Goal: Find specific page/section: Find specific page/section

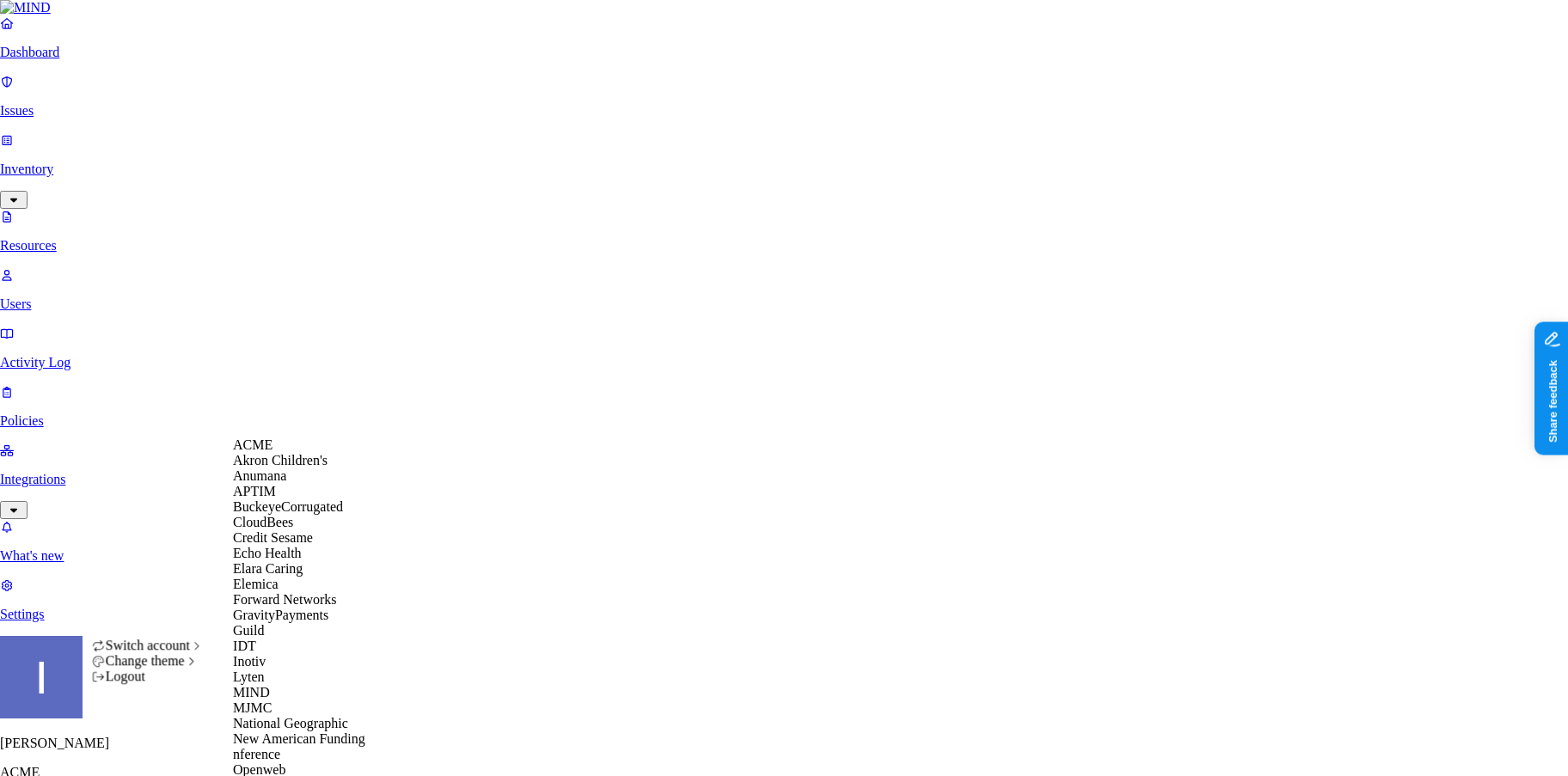
scroll to position [589, 0]
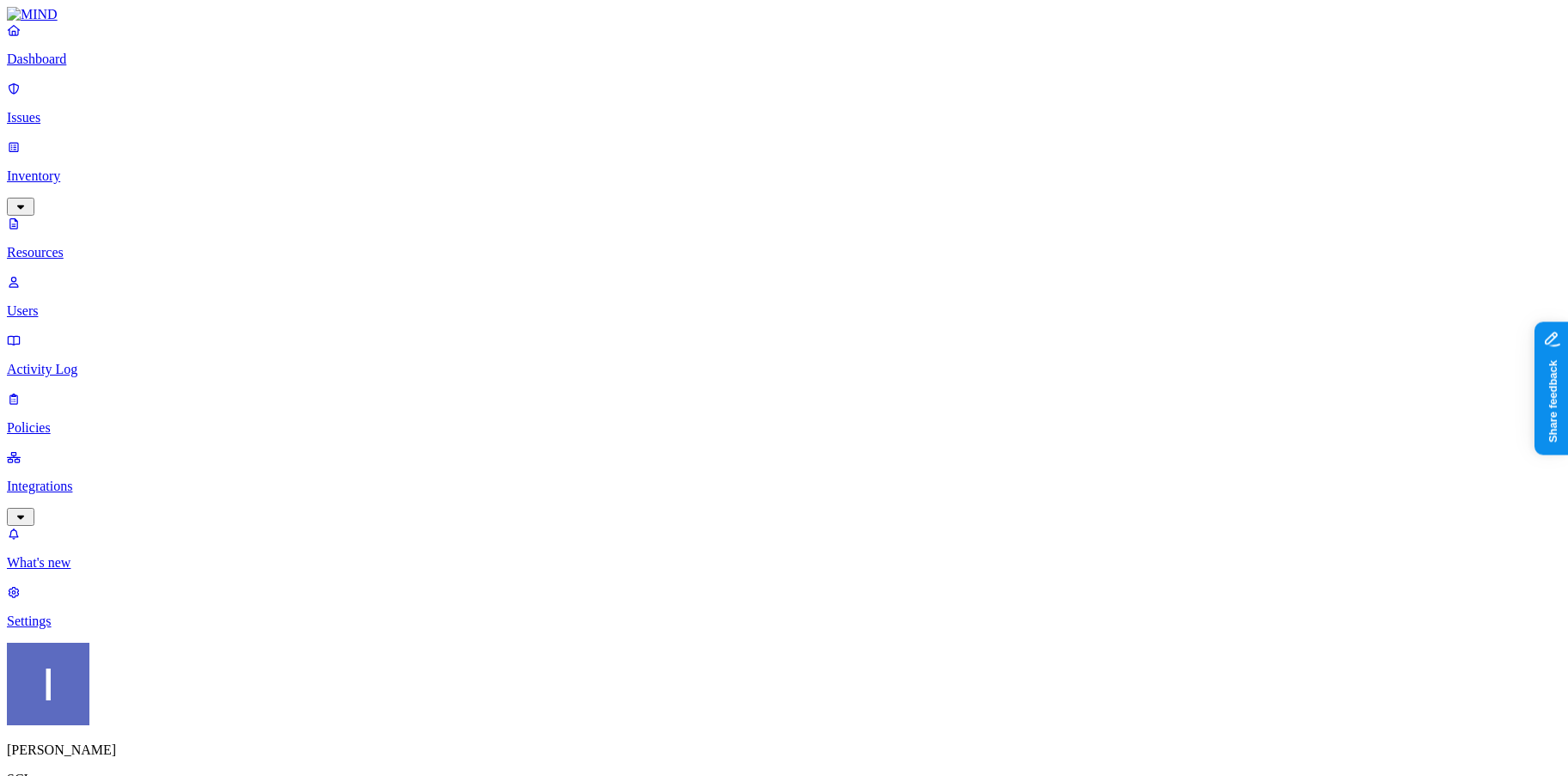
click at [92, 67] on p "Dashboard" at bounding box center [784, 59] width 1554 height 16
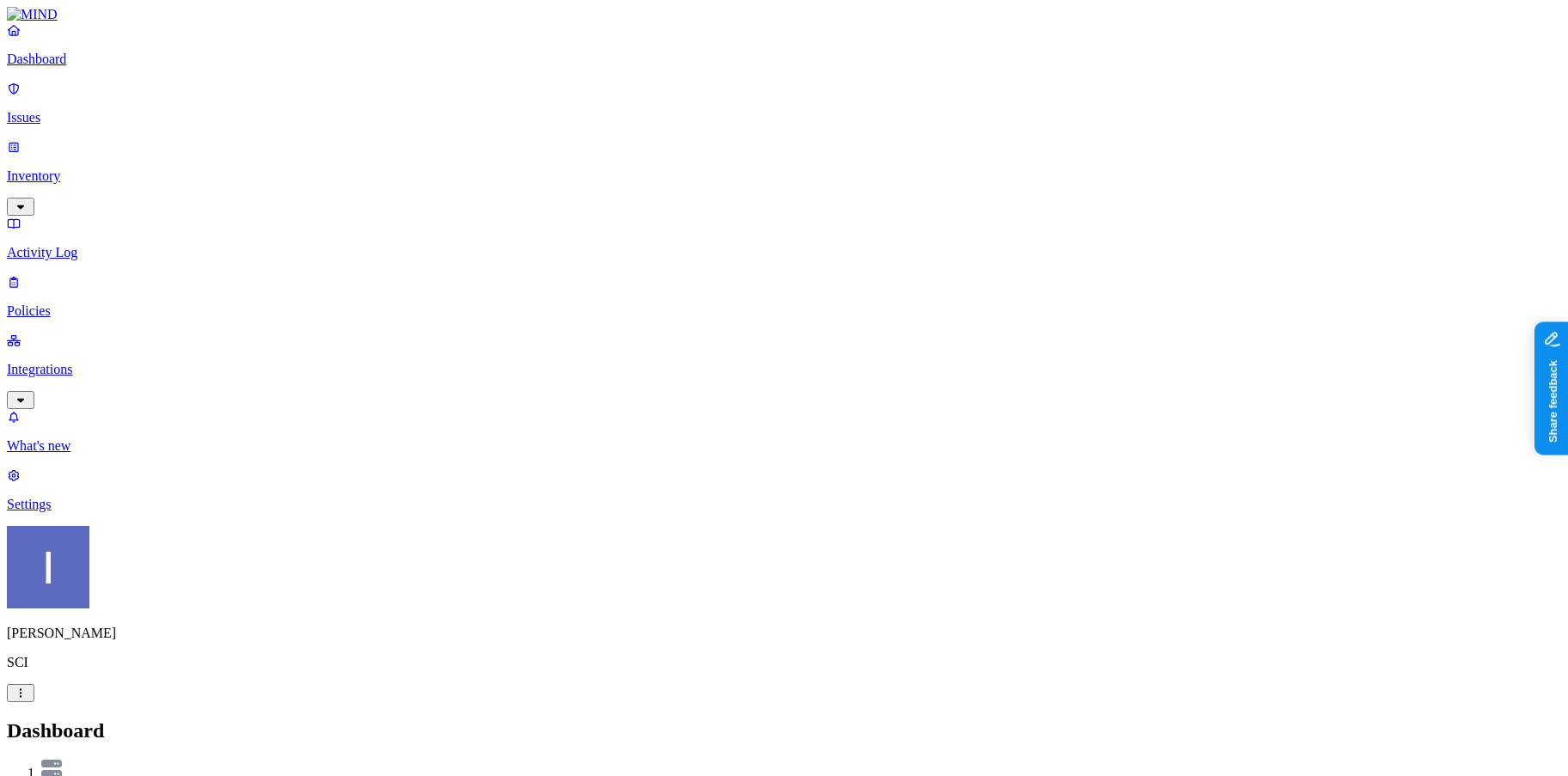
click at [96, 169] on p "Inventory" at bounding box center [784, 176] width 1554 height 16
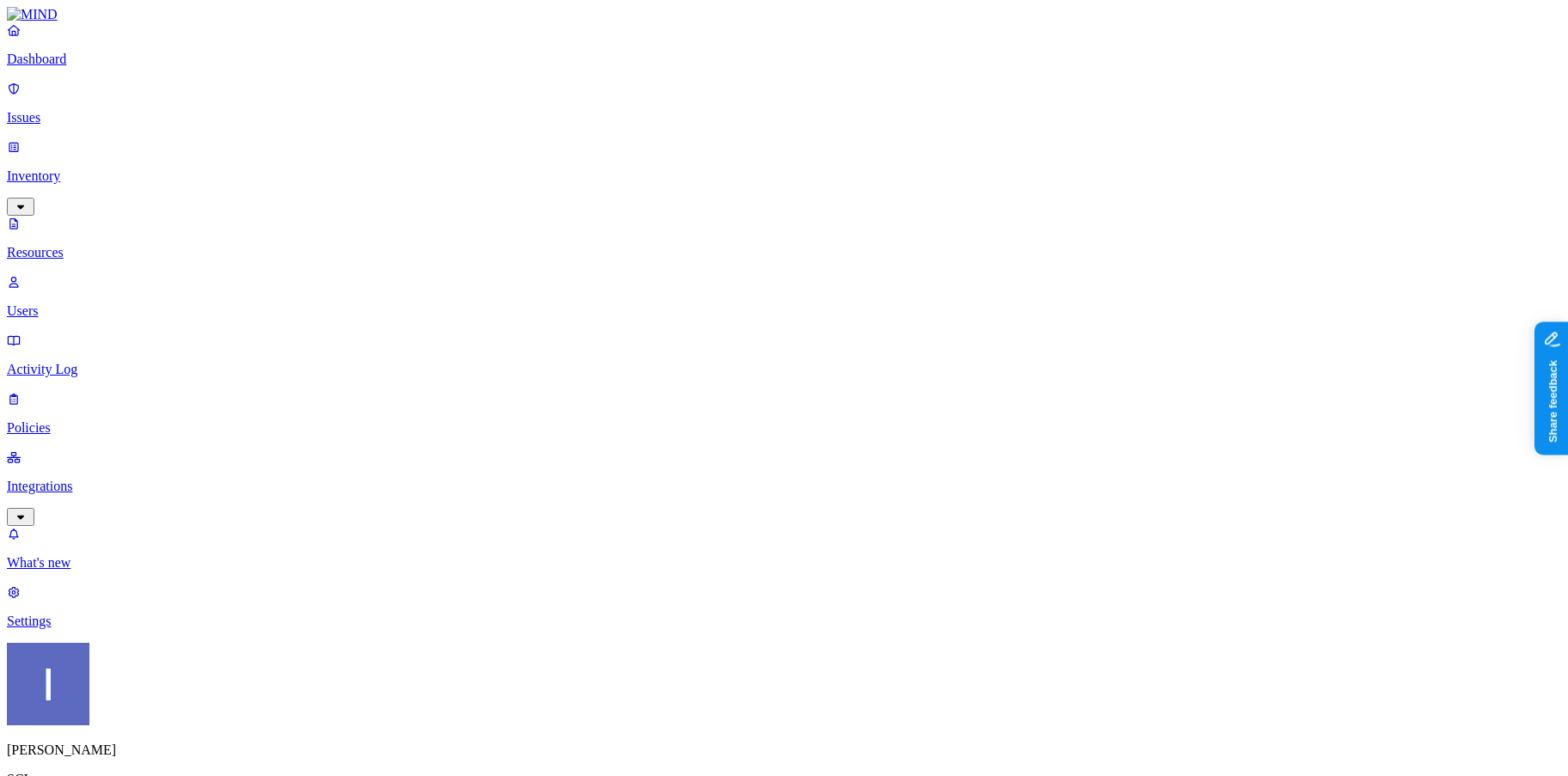
click at [72, 66] on link "Dashboard" at bounding box center [784, 45] width 1554 height 45
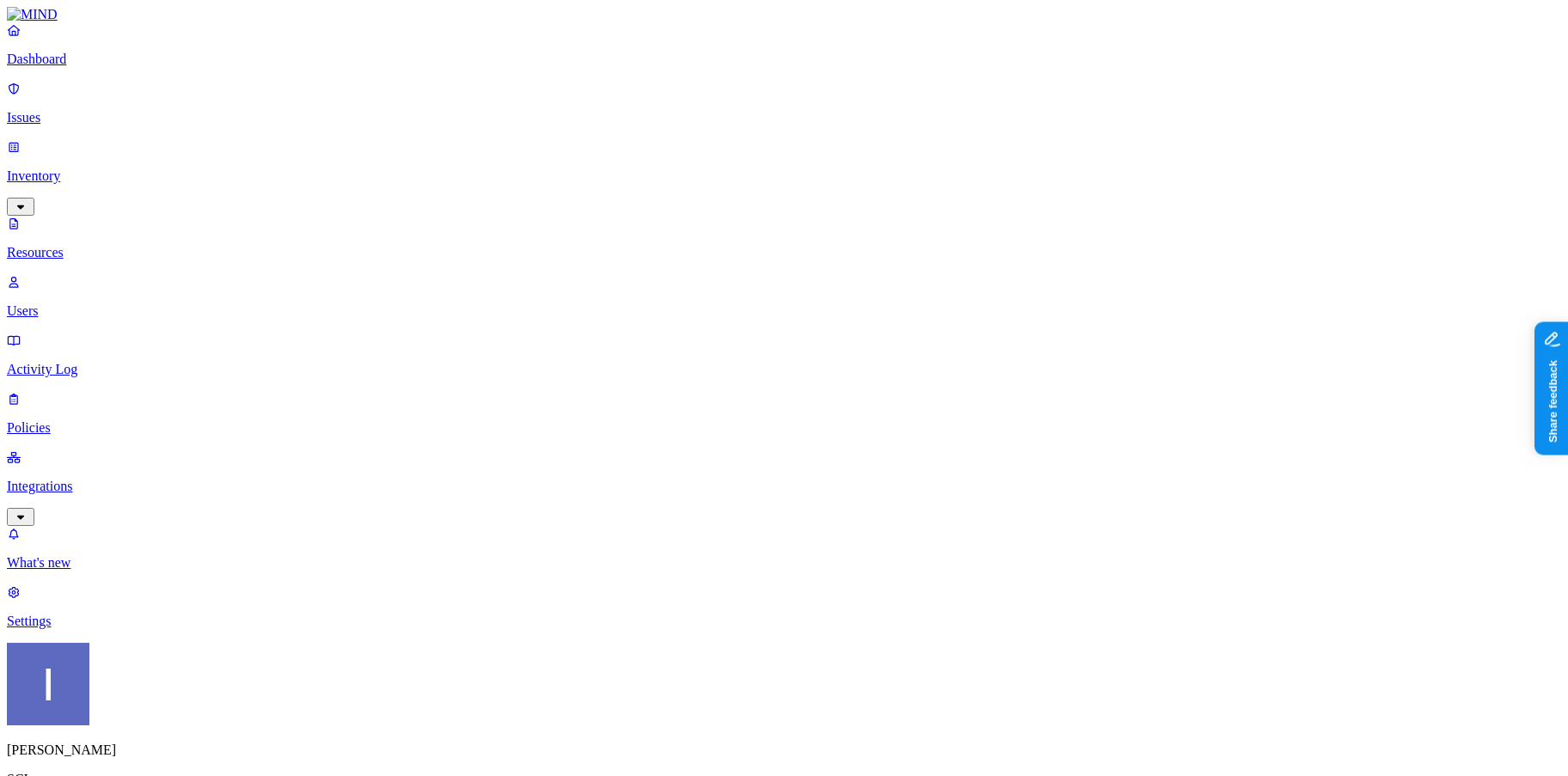
click at [98, 67] on p "Dashboard" at bounding box center [784, 59] width 1554 height 16
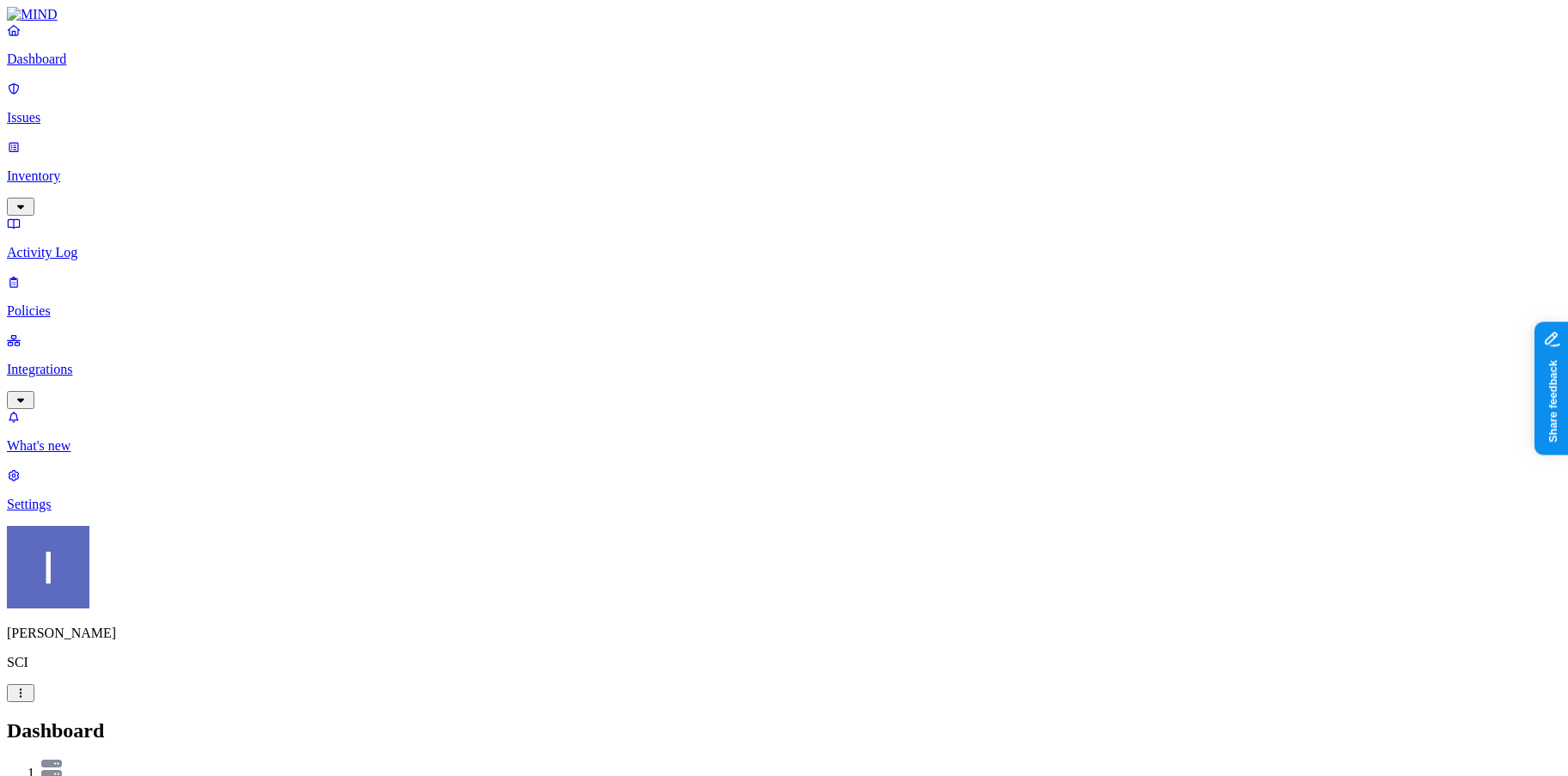
click at [158, 140] on link "Inventory" at bounding box center [784, 175] width 1554 height 74
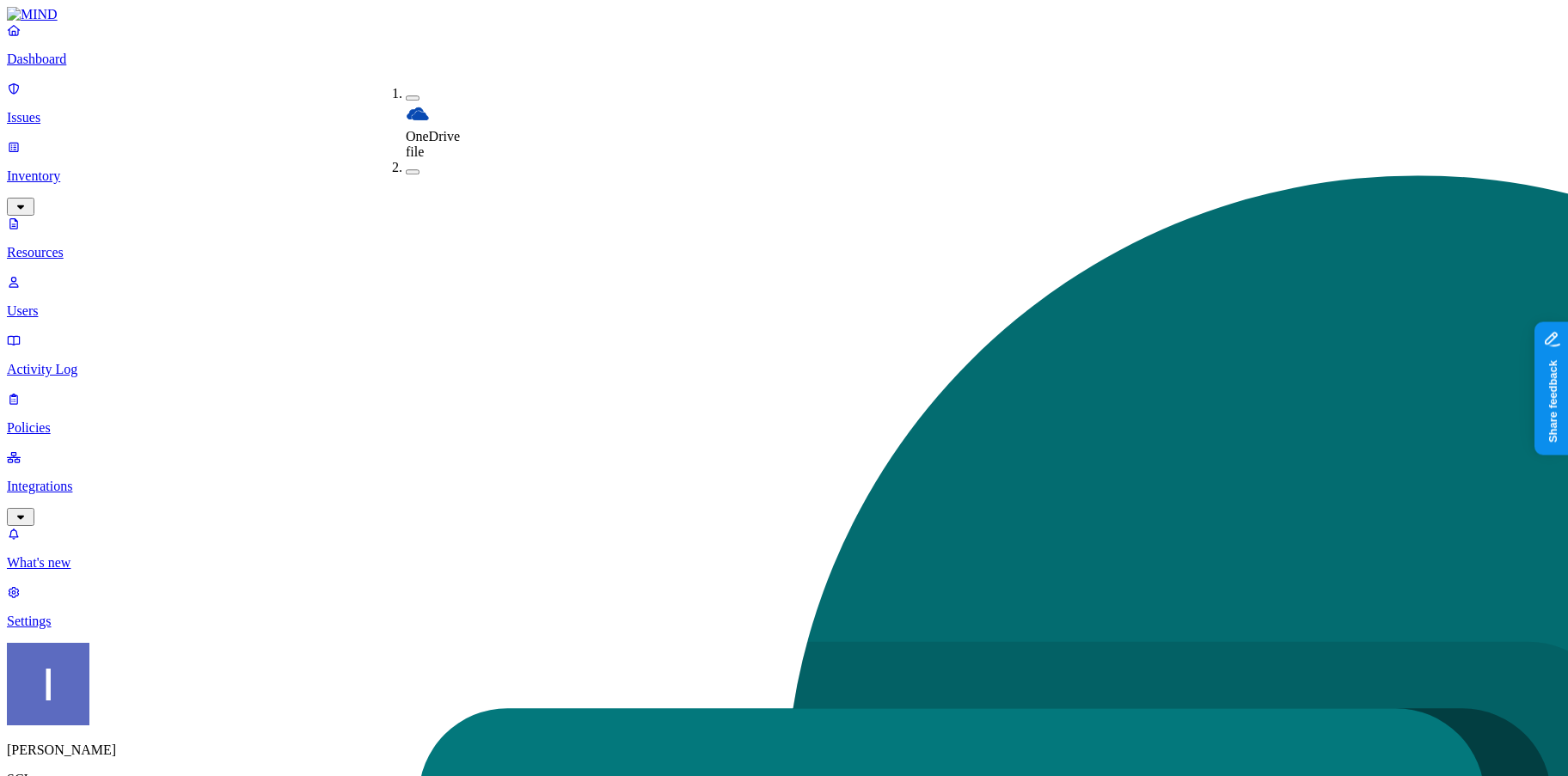
click at [371, 154] on div "OneDrive file SharePoint file File share (SMB) file" at bounding box center [371, 115] width 0 height 86
click at [103, 67] on link "Dashboard" at bounding box center [784, 45] width 1554 height 45
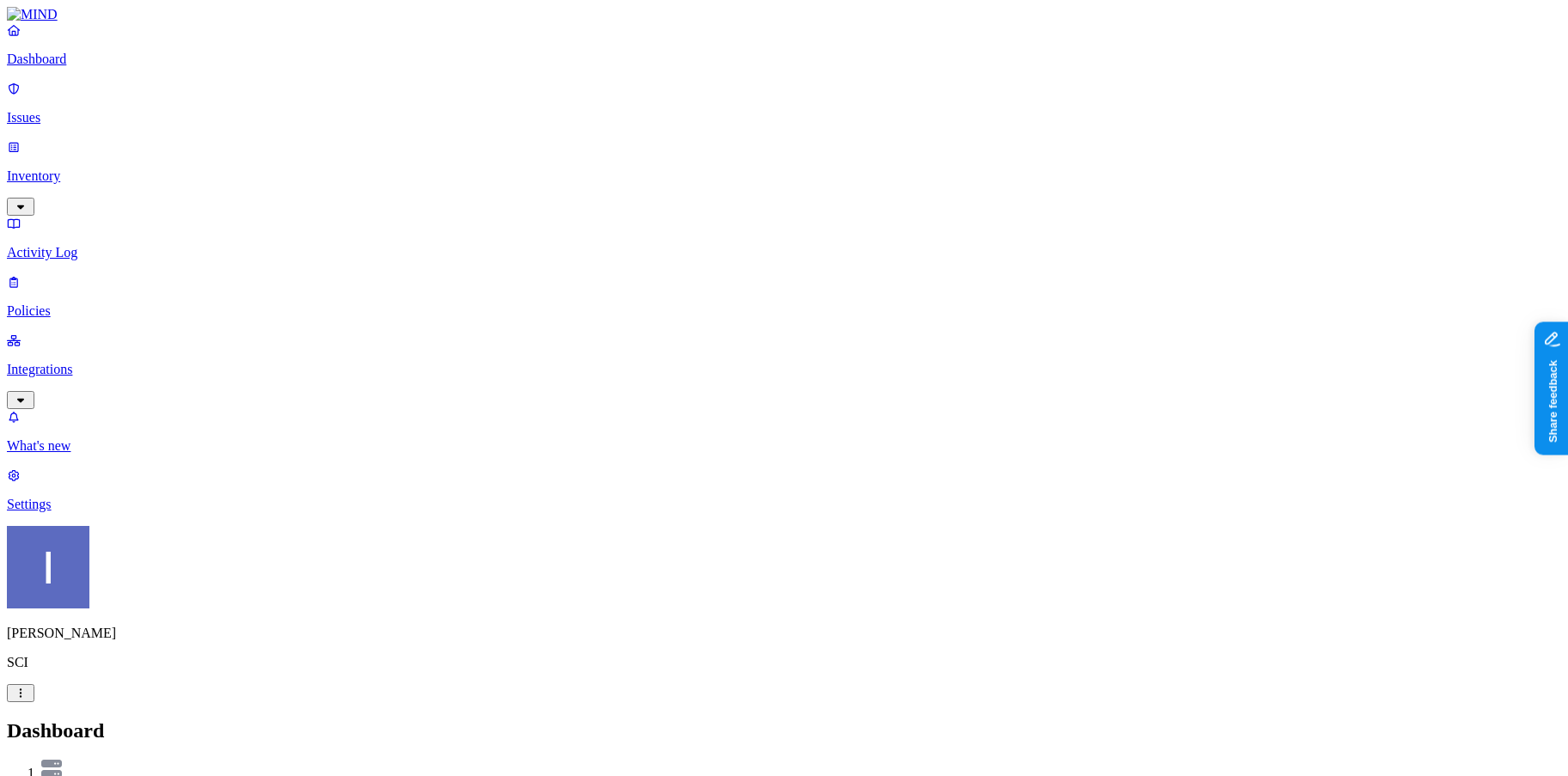
click at [126, 169] on p "Inventory" at bounding box center [784, 176] width 1554 height 16
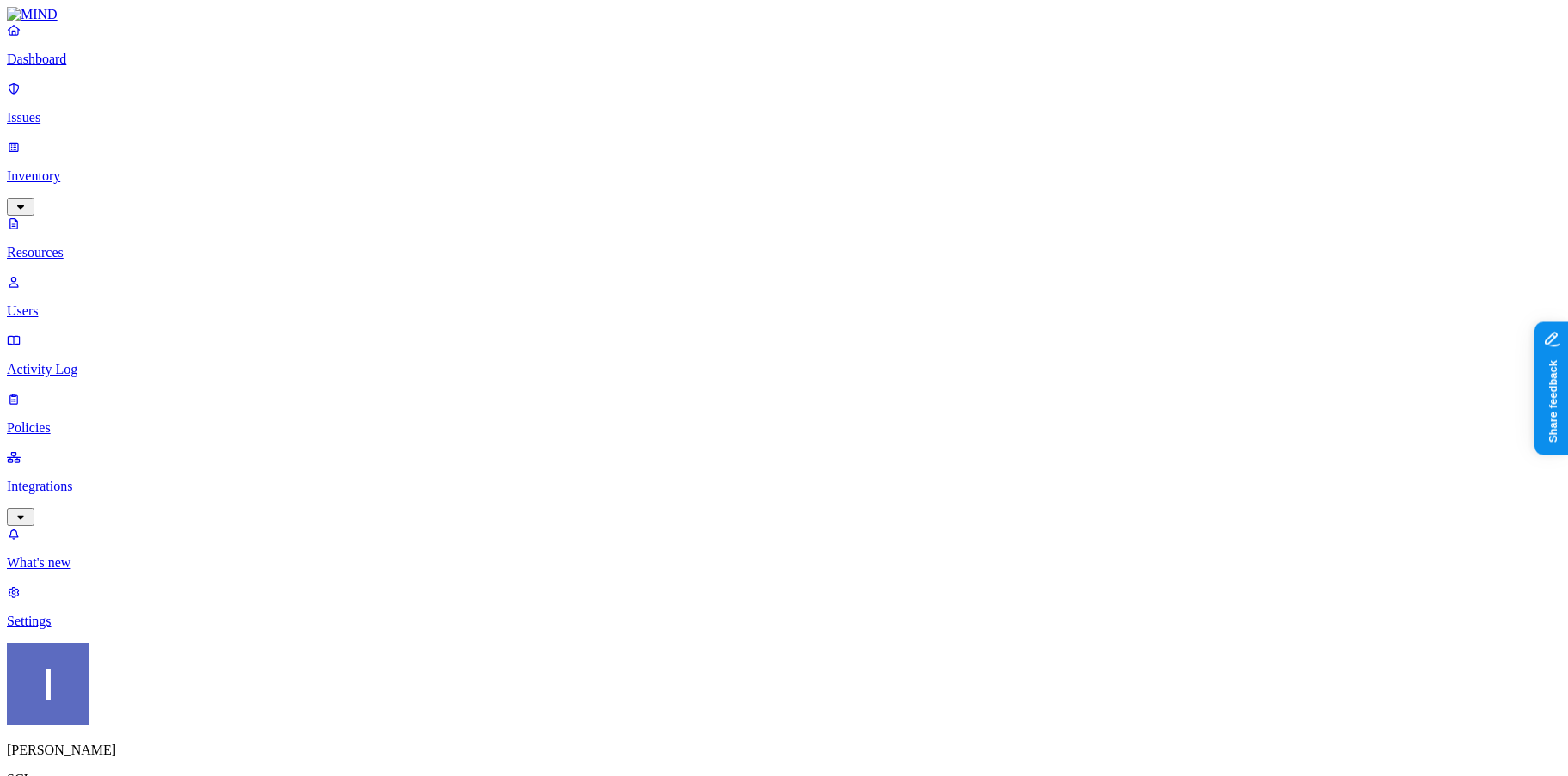
click at [56, 67] on p "Dashboard" at bounding box center [784, 59] width 1554 height 16
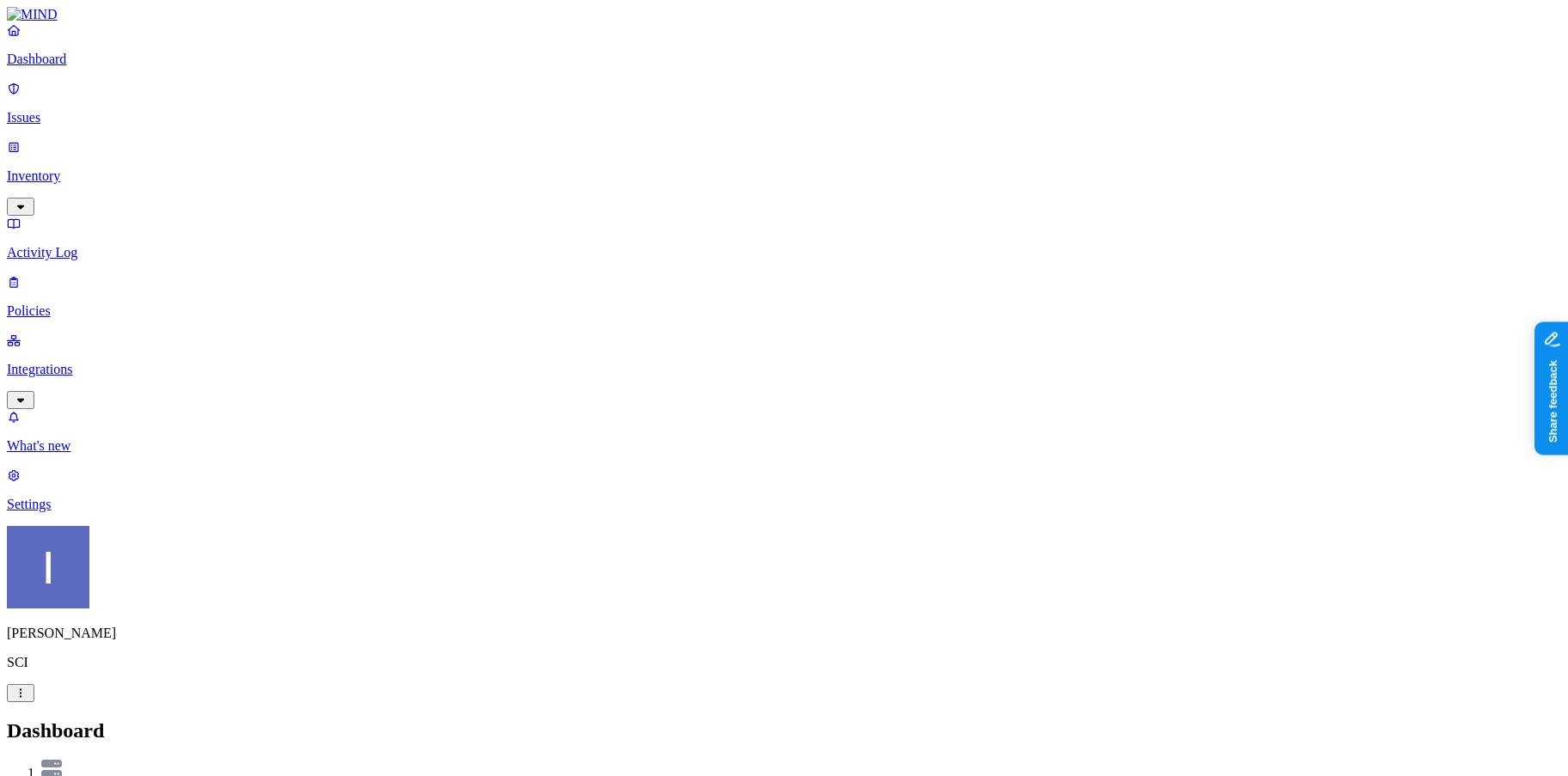
click at [137, 169] on p "Inventory" at bounding box center [784, 176] width 1554 height 16
